Goal: Task Accomplishment & Management: Manage account settings

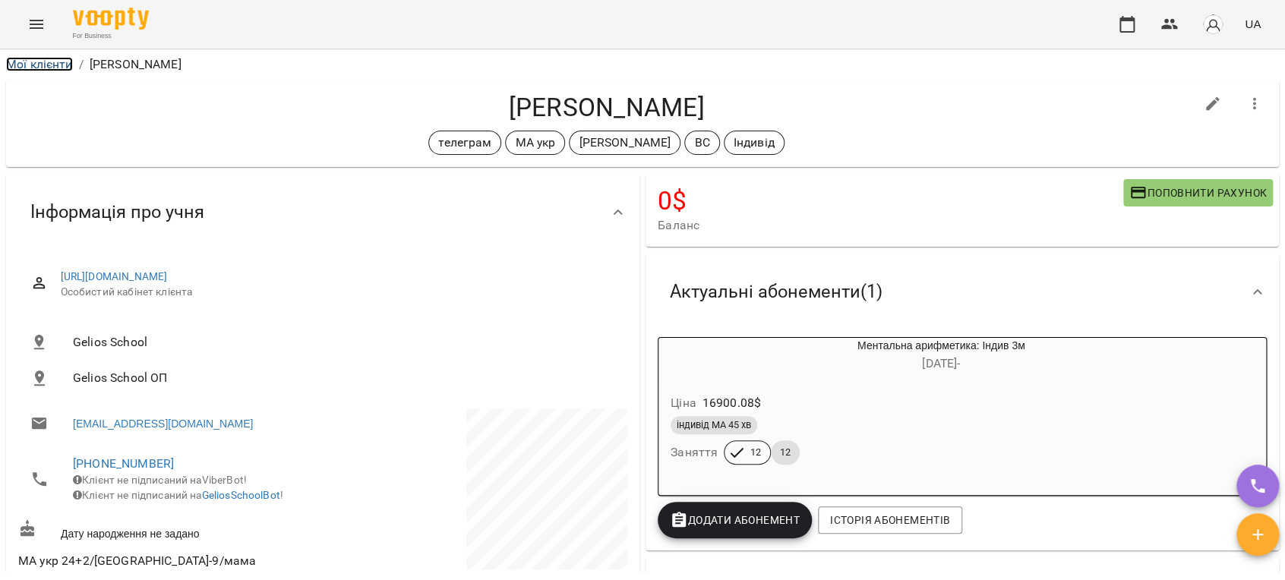
click at [35, 68] on link "Мої клієнти" at bounding box center [39, 64] width 67 height 14
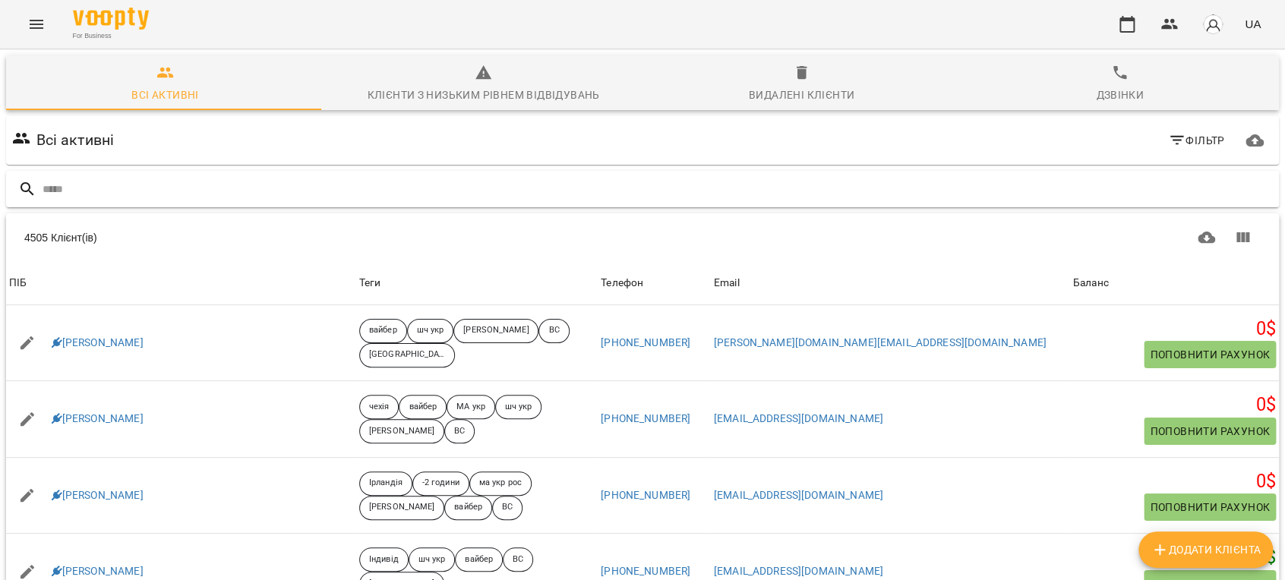
click at [294, 192] on input "text" at bounding box center [658, 189] width 1230 height 25
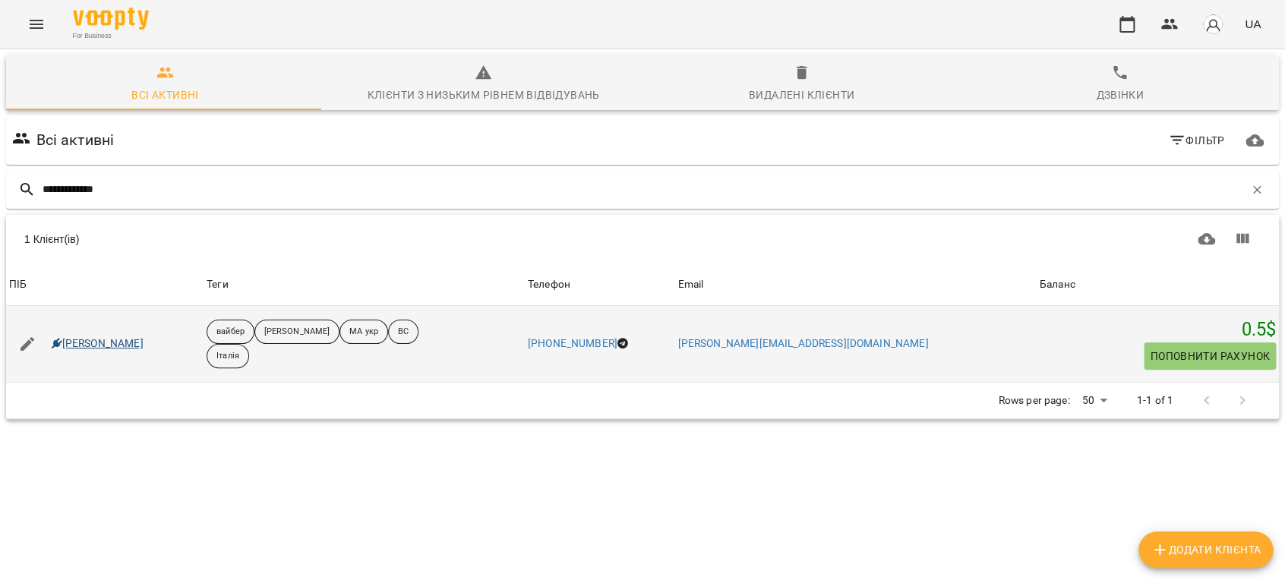
type input "**********"
click at [115, 339] on link "[PERSON_NAME]" at bounding box center [98, 343] width 92 height 15
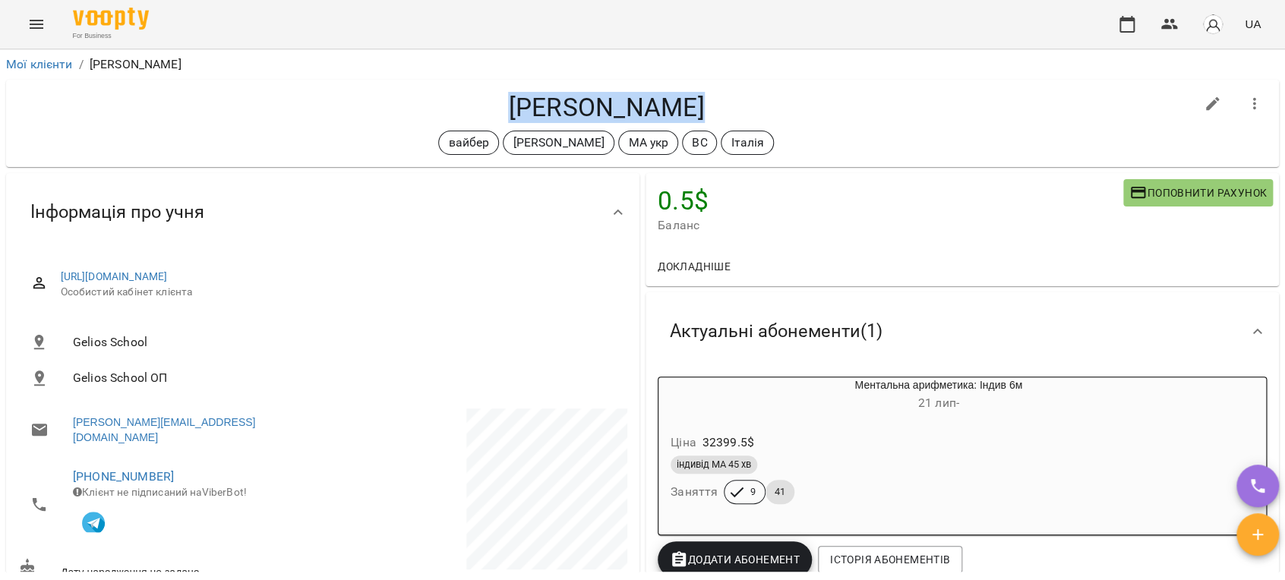
drag, startPoint x: 636, startPoint y: 105, endPoint x: 439, endPoint y: 100, distance: 196.7
click at [439, 100] on h4 "[PERSON_NAME]" at bounding box center [606, 107] width 1176 height 31
copy h4 "Чернятинський"
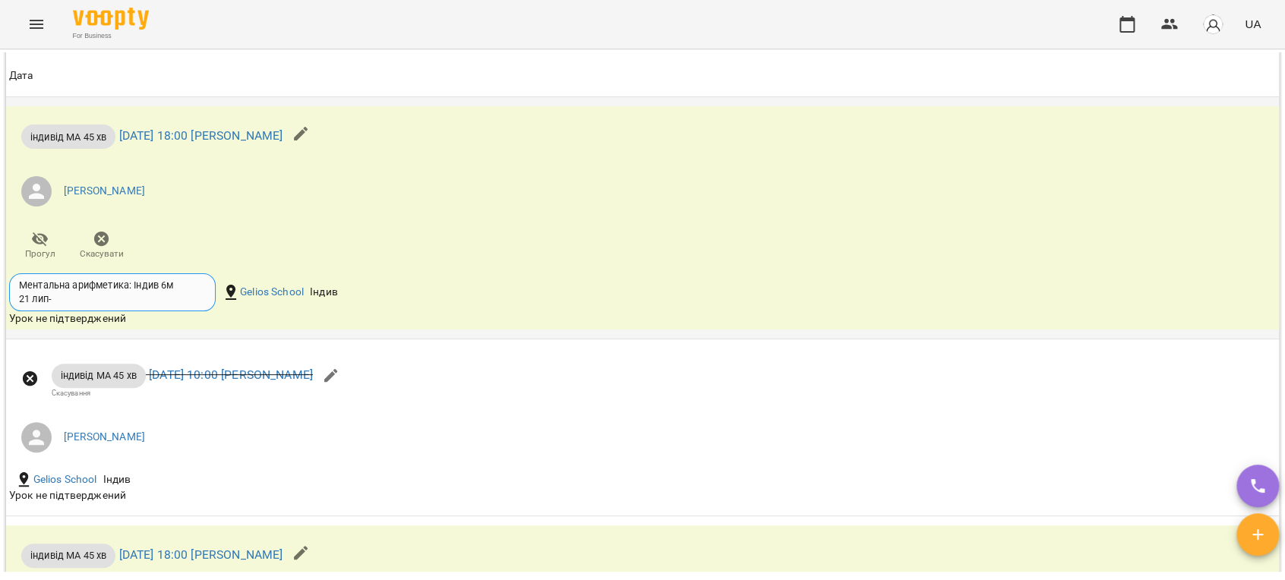
scroll to position [1687, 0]
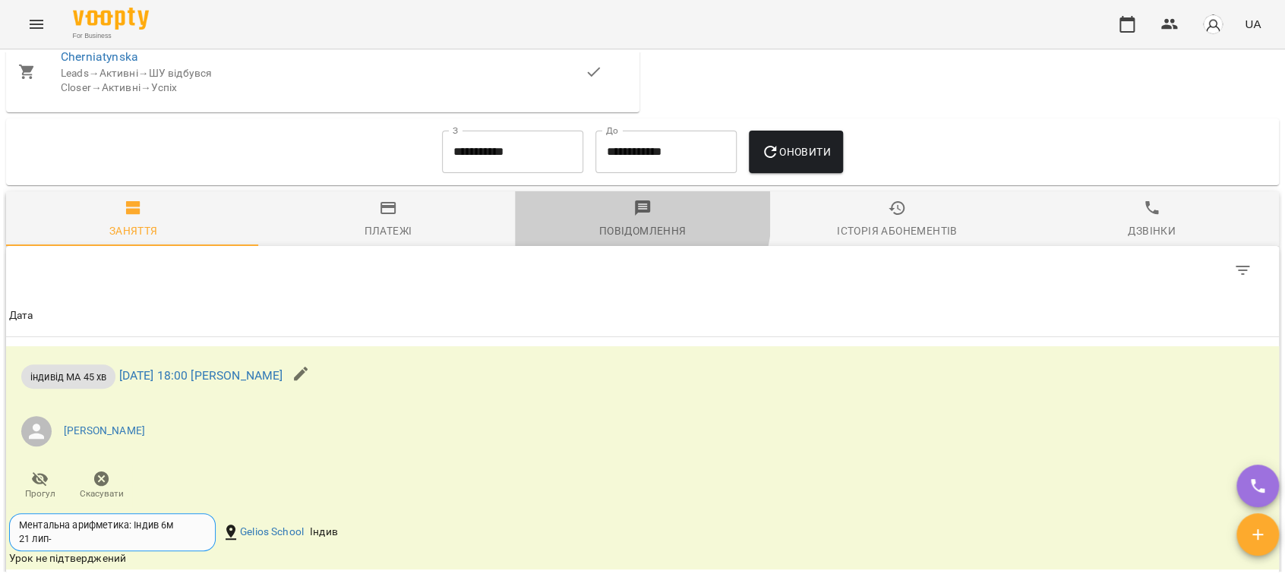
click at [601, 224] on span "Повідомлення" at bounding box center [642, 219] width 236 height 41
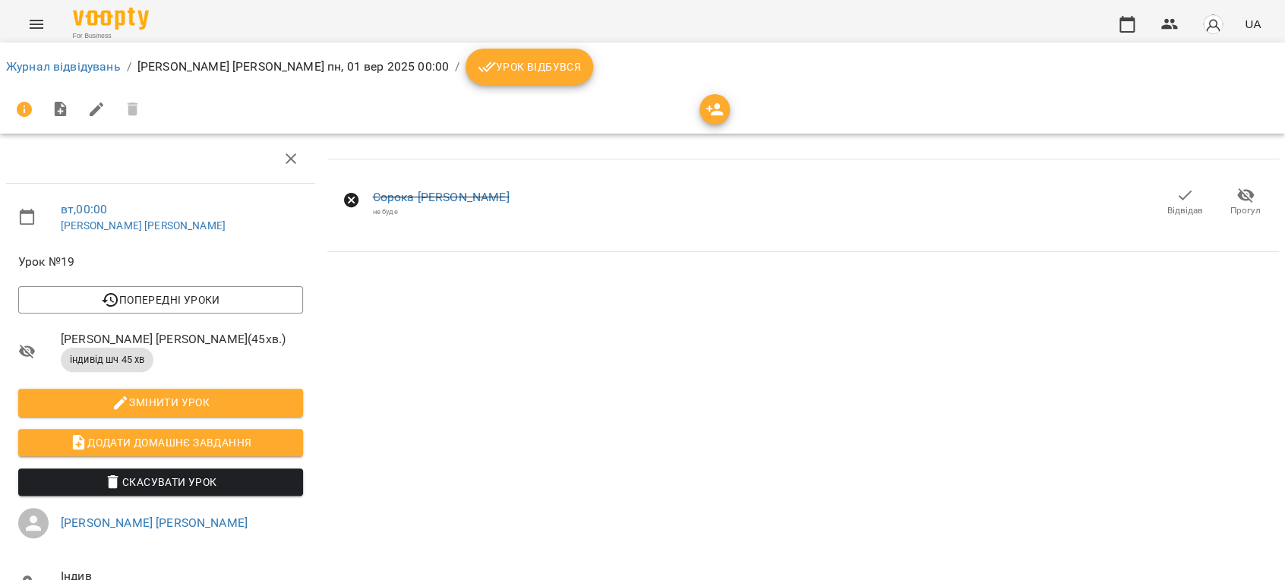
click at [27, 19] on icon "Menu" at bounding box center [36, 24] width 18 height 18
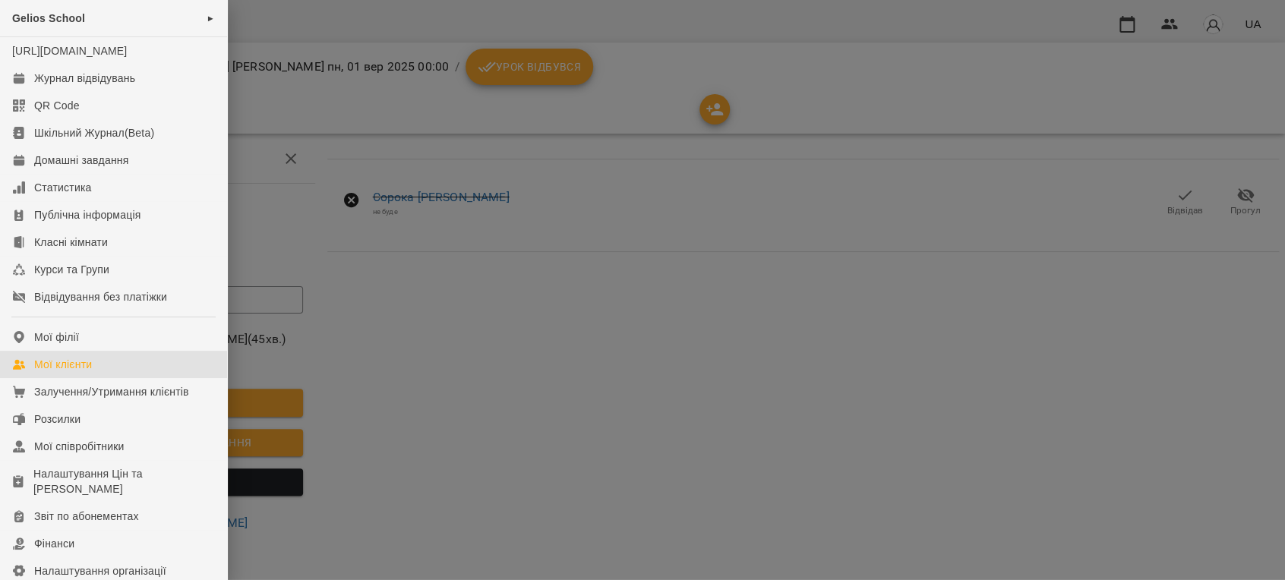
click at [79, 372] on div "Мої клієнти" at bounding box center [63, 364] width 58 height 15
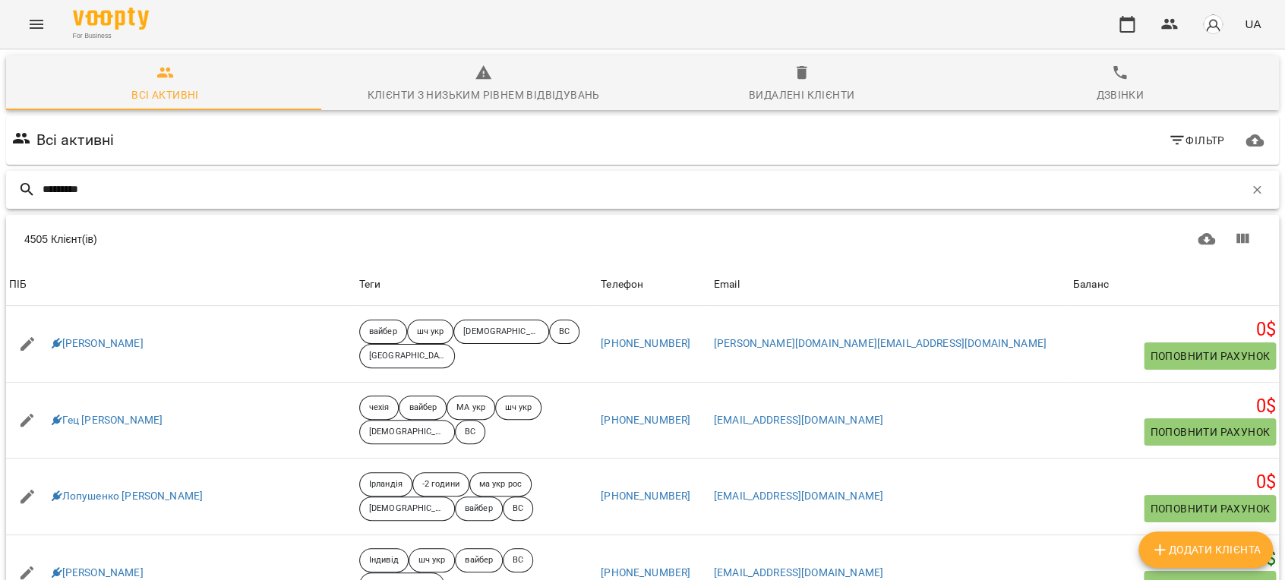
drag, startPoint x: 161, startPoint y: 200, endPoint x: -2, endPoint y: 183, distance: 164.1
click at [0, 183] on html "For Business UA Всі активні Клієнти з низьким рівнем відвідувань Видалені клієн…" at bounding box center [642, 395] width 1285 height 791
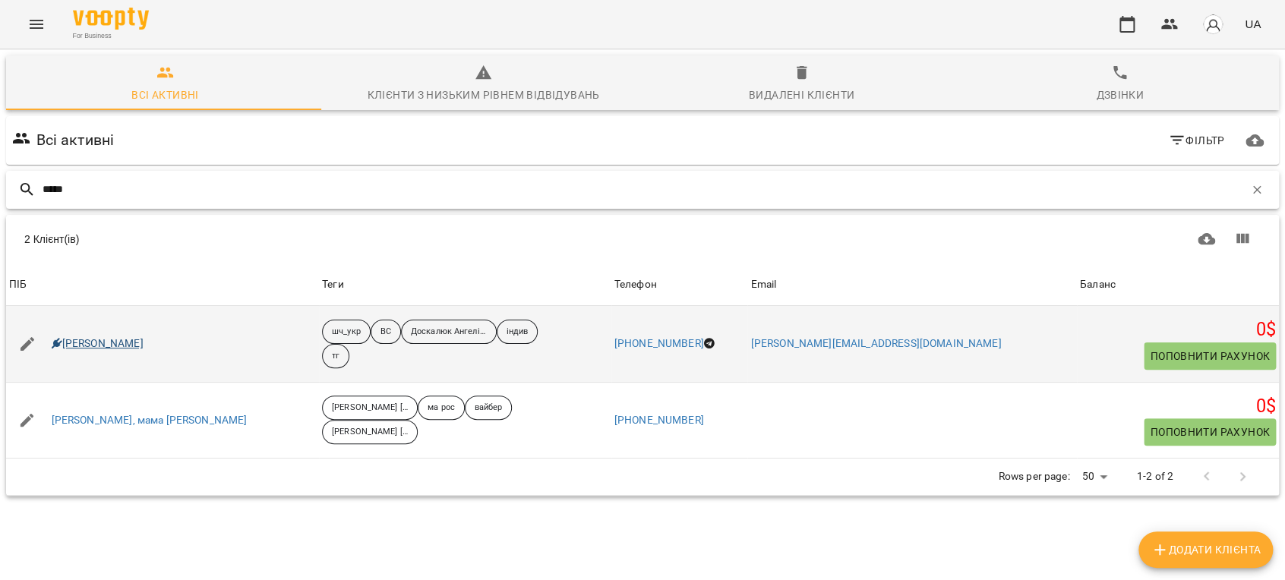
type input "*****"
click at [131, 346] on link "Едгар Ясінський" at bounding box center [98, 343] width 92 height 15
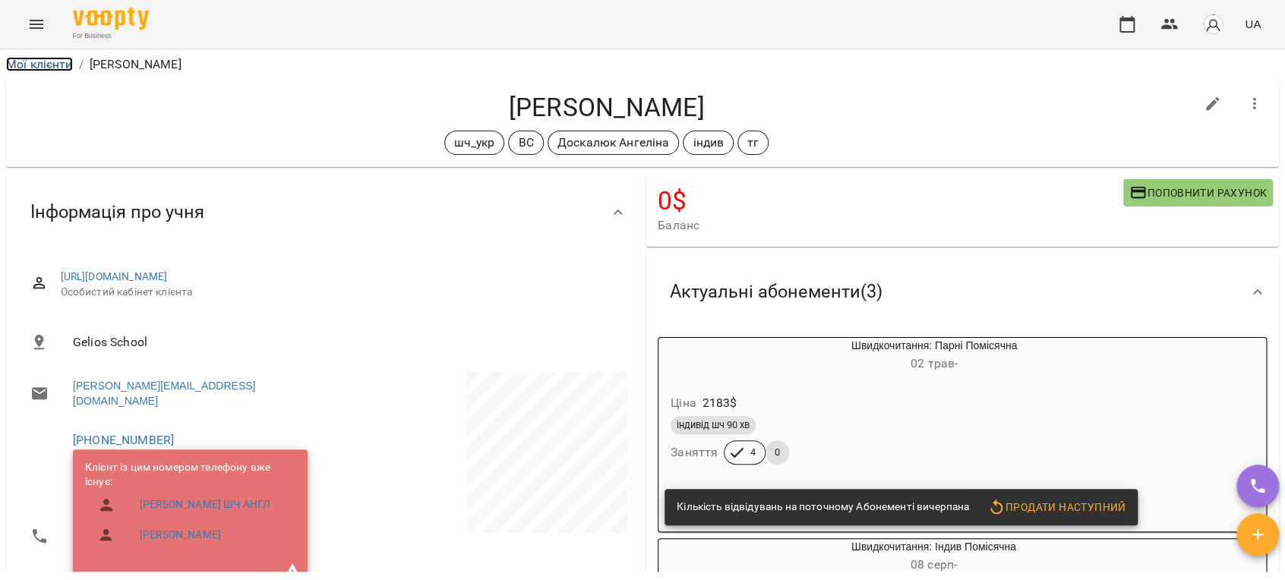
click at [44, 67] on link "Мої клієнти" at bounding box center [39, 64] width 67 height 14
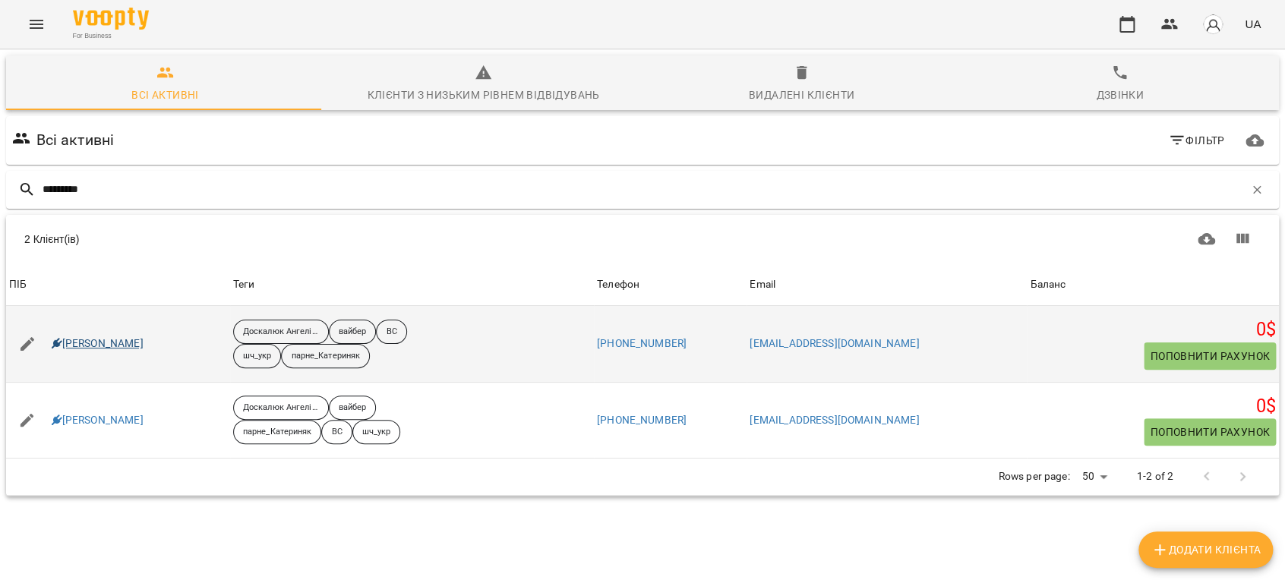
type input "*********"
click at [123, 345] on link "Катериняк Анна" at bounding box center [98, 343] width 92 height 15
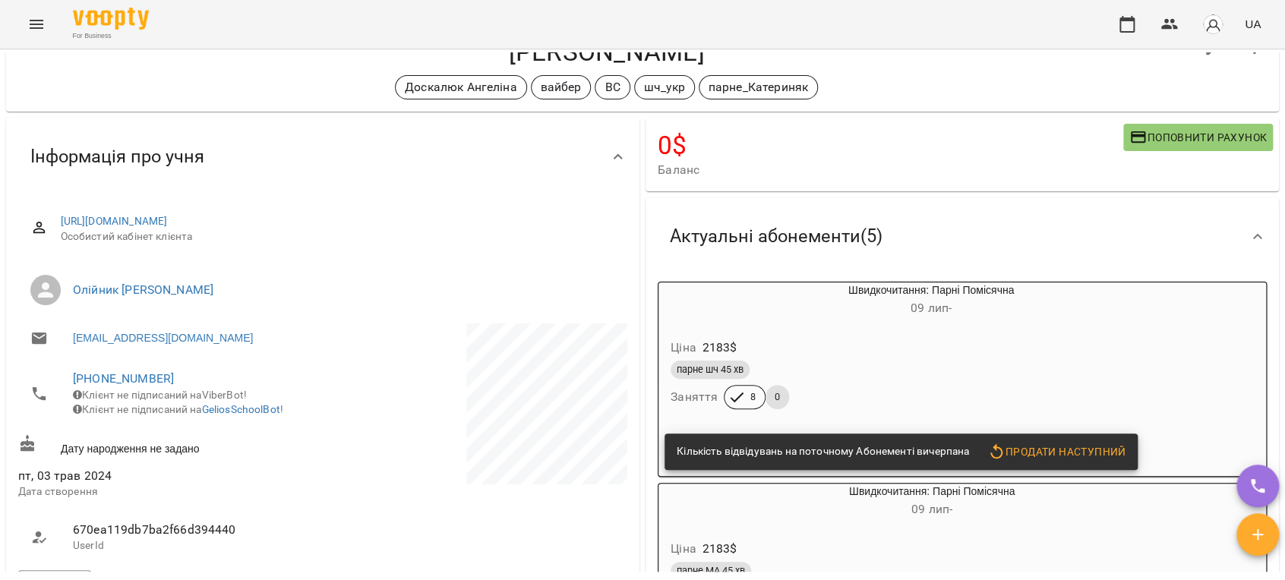
scroll to position [84, 0]
